Goal: Information Seeking & Learning: Learn about a topic

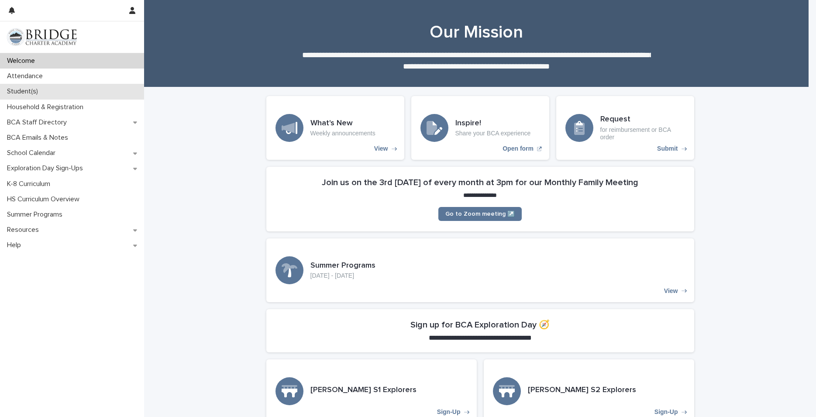
click at [32, 92] on p "Student(s)" at bounding box center [23, 91] width 41 height 8
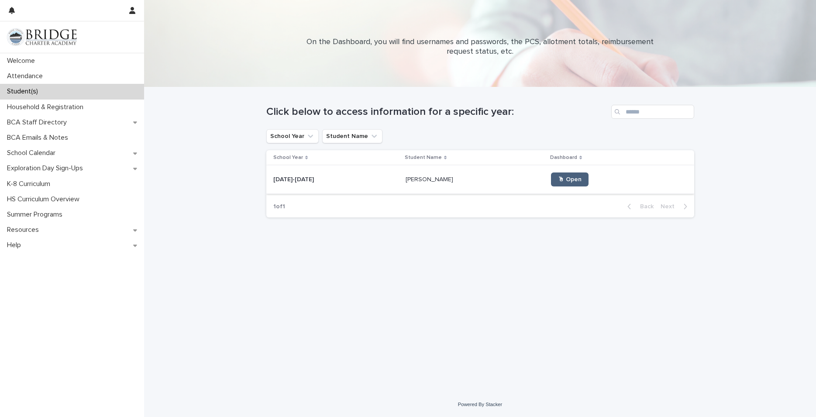
click at [558, 178] on span "🖱 Open" at bounding box center [570, 179] width 24 height 6
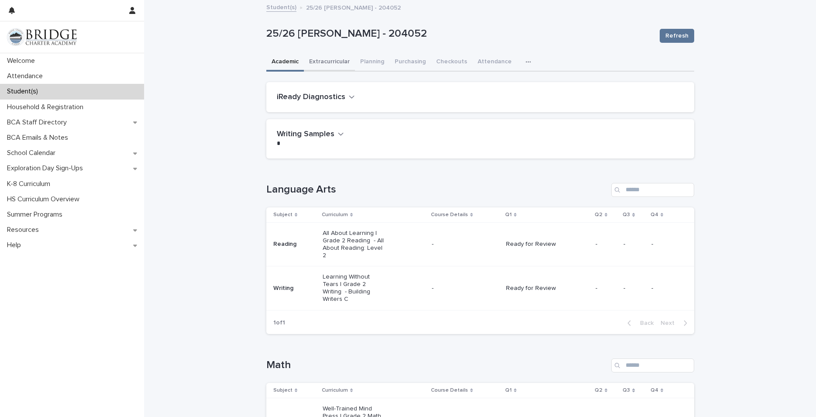
click at [314, 59] on button "Extracurricular" at bounding box center [329, 62] width 51 height 18
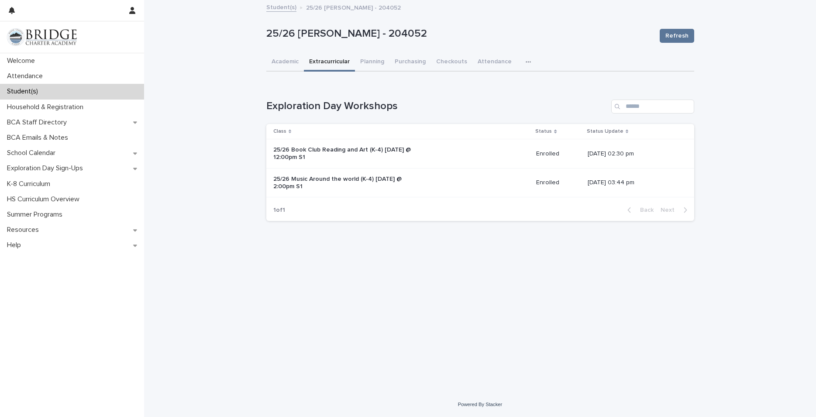
click at [326, 149] on p "25/26 Book Club Reading and Art (K-4) [DATE] @ 12:00pm S1" at bounding box center [345, 153] width 145 height 15
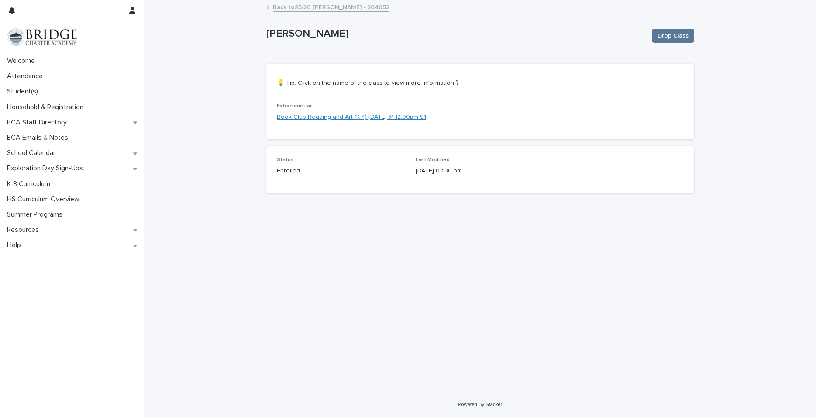
click at [288, 115] on link "Book Club Reading and Art (K-4) [DATE] @ 12:00pm S1" at bounding box center [351, 117] width 149 height 9
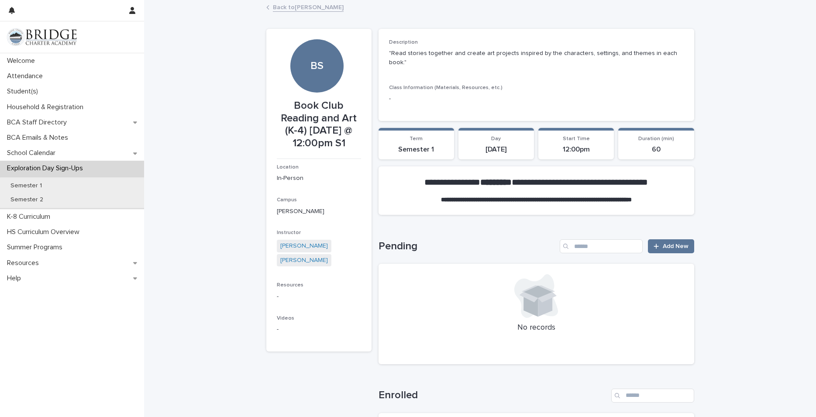
click at [278, 7] on link "Back to [PERSON_NAME]" at bounding box center [308, 7] width 71 height 10
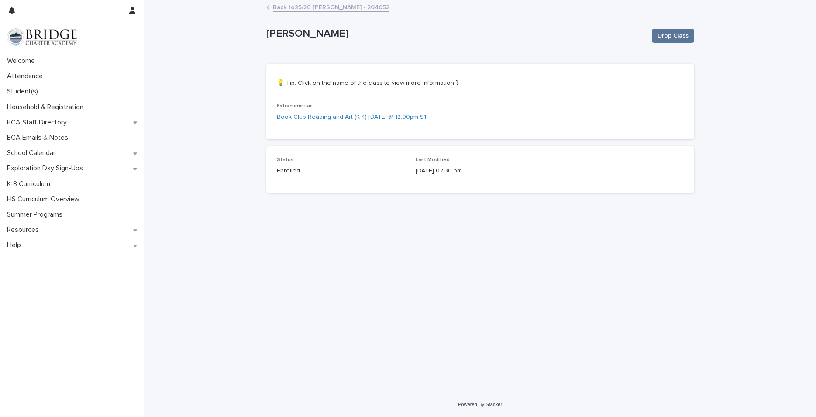
click at [291, 5] on link "Back to 25/26 [PERSON_NAME] - 204052" at bounding box center [331, 7] width 117 height 10
